Goal: Information Seeking & Learning: Learn about a topic

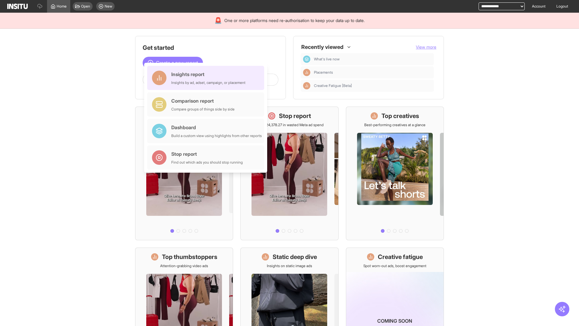
click at [207, 78] on div "Insights report Insights by ad, adset, campaign, or placement" at bounding box center [208, 78] width 74 height 14
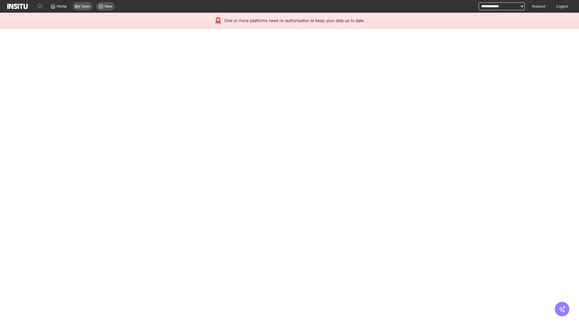
select select "**"
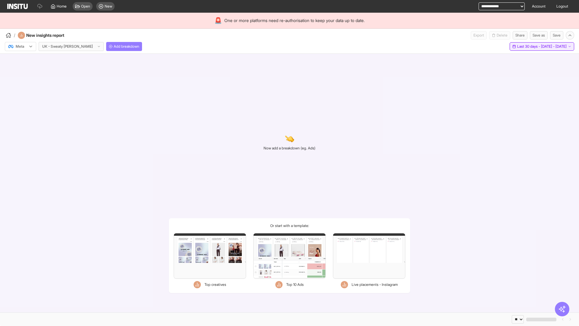
click at [528, 46] on span "Last 30 days - [DATE] - [DATE]" at bounding box center [542, 46] width 49 height 5
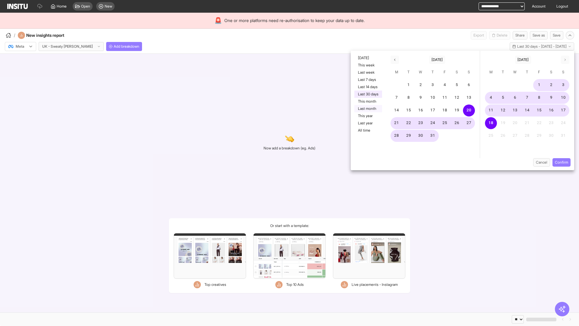
click at [368, 109] on button "Last month" at bounding box center [369, 108] width 28 height 7
